Goal: Information Seeking & Learning: Find specific fact

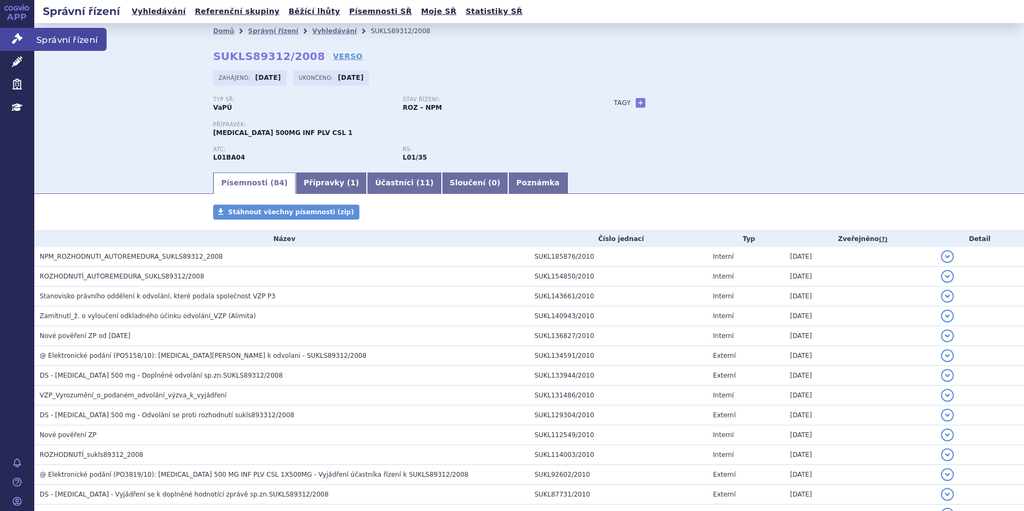
scroll to position [1623, 0]
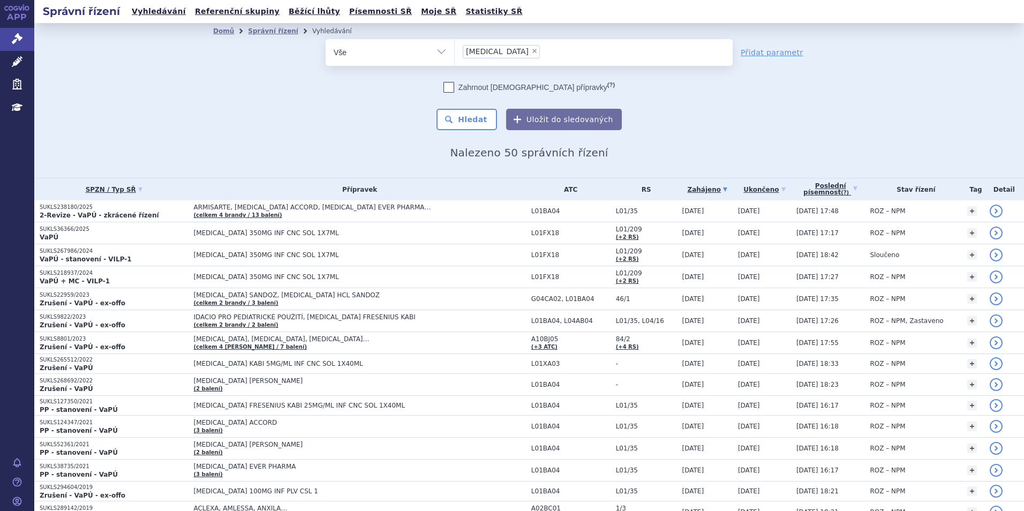
click at [531, 50] on span "×" at bounding box center [534, 51] width 6 height 6
click at [455, 50] on select "pemetrexed" at bounding box center [454, 52] width 1 height 27
select select
type input "lor"
type input "lorv"
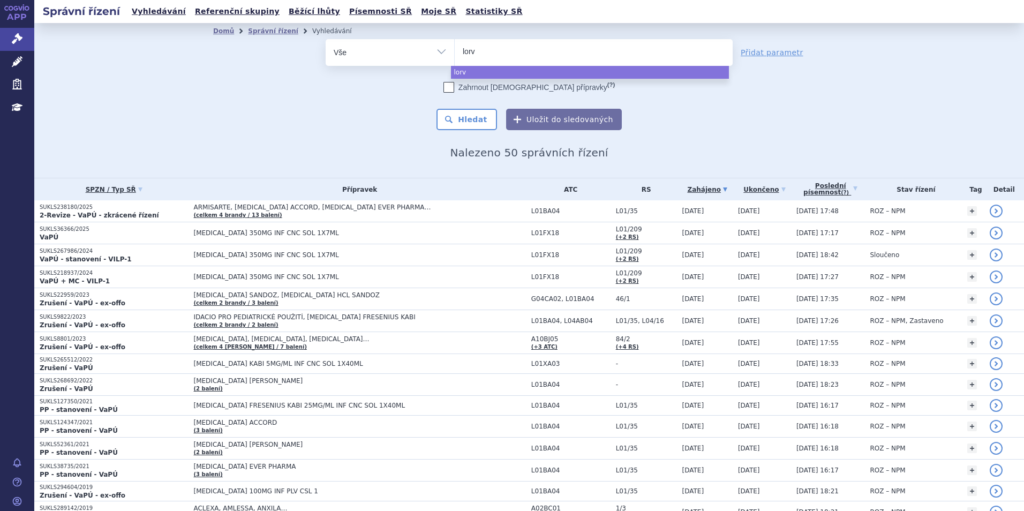
type input "lorvi"
type input "lorviq"
type input "lorviqu"
type input "lorviqua"
select select "lorviqua"
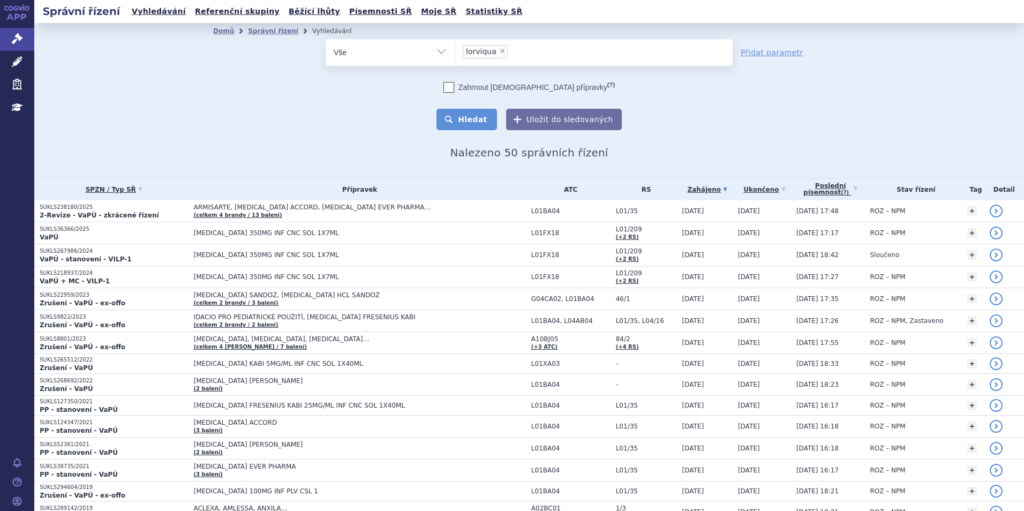
click at [464, 121] on button "Hledat" at bounding box center [466, 119] width 60 height 21
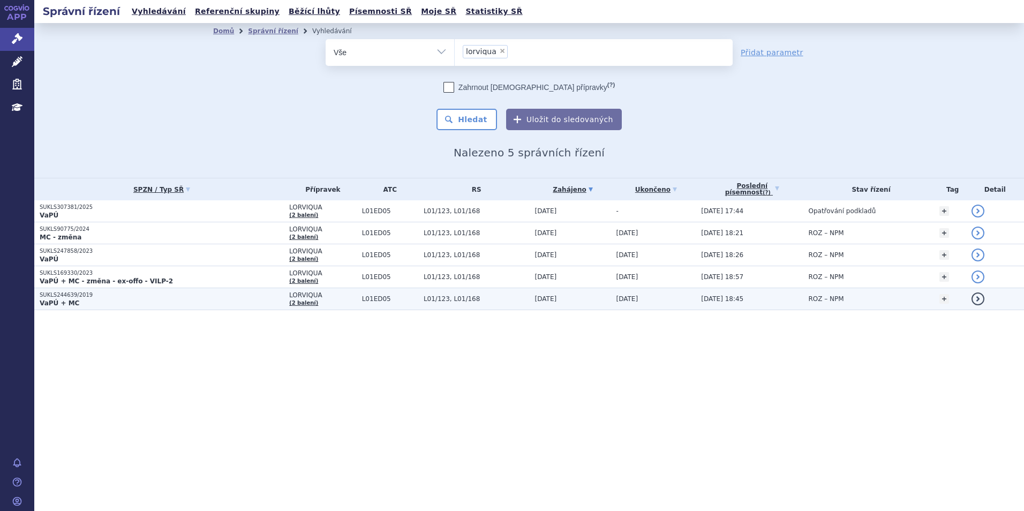
click at [69, 299] on strong "VaPÚ + MC" at bounding box center [60, 302] width 40 height 7
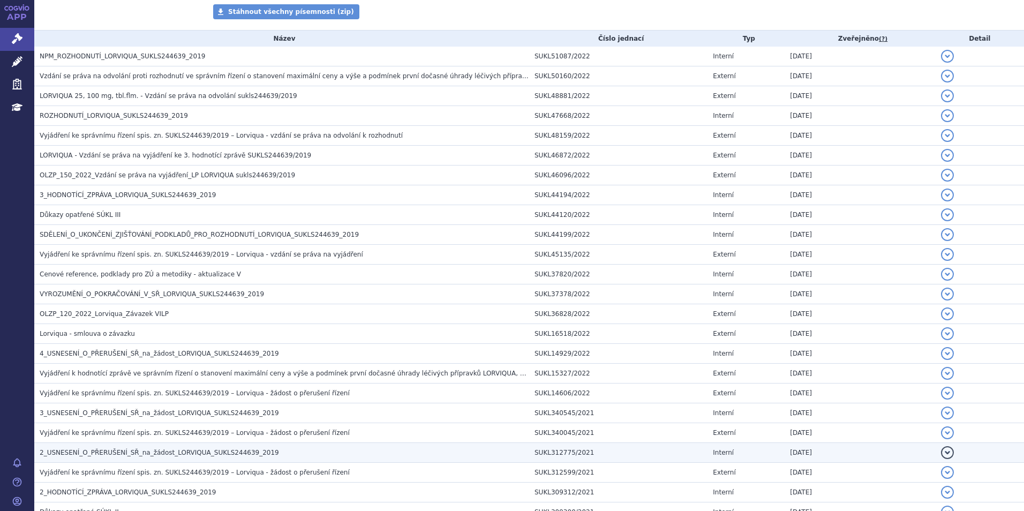
scroll to position [150, 0]
